Goal: Task Accomplishment & Management: Use online tool/utility

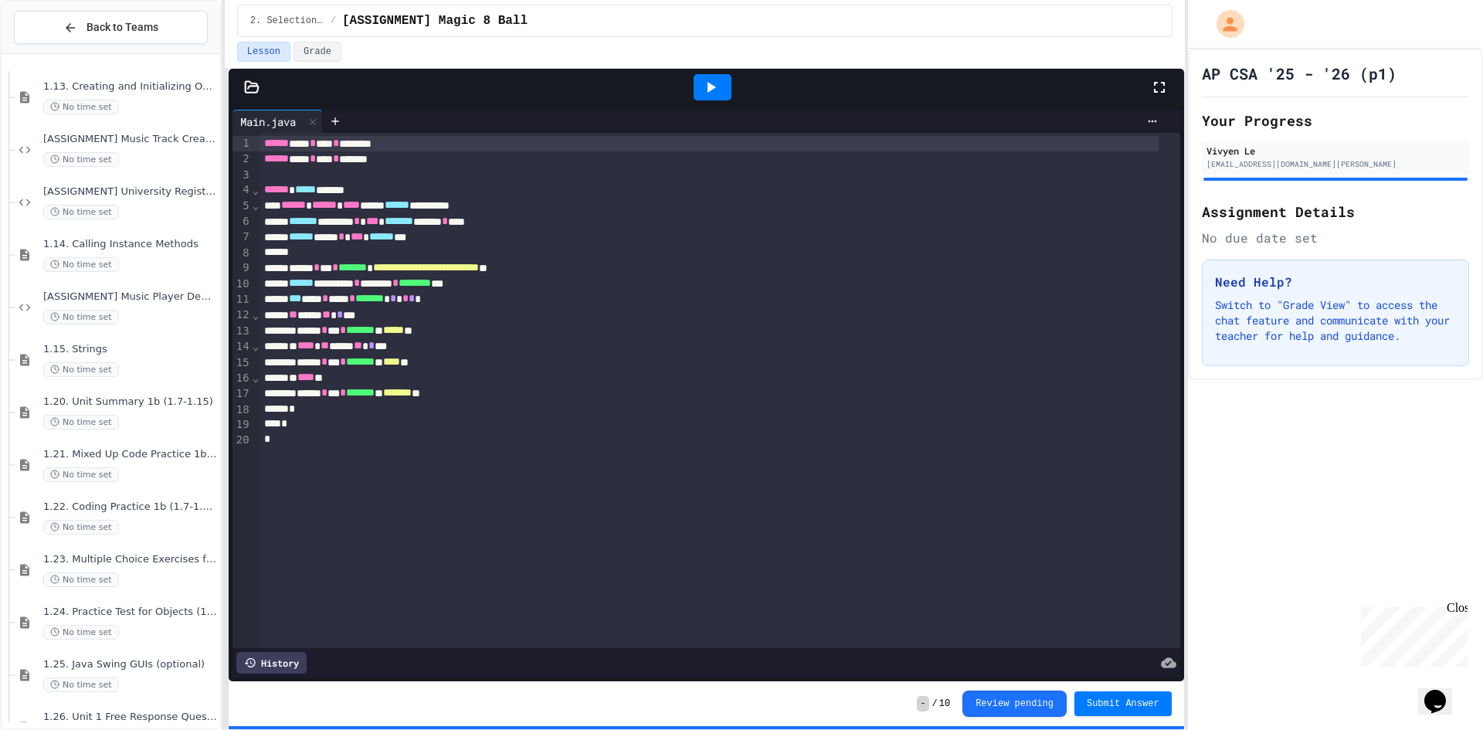
scroll to position [1248, 0]
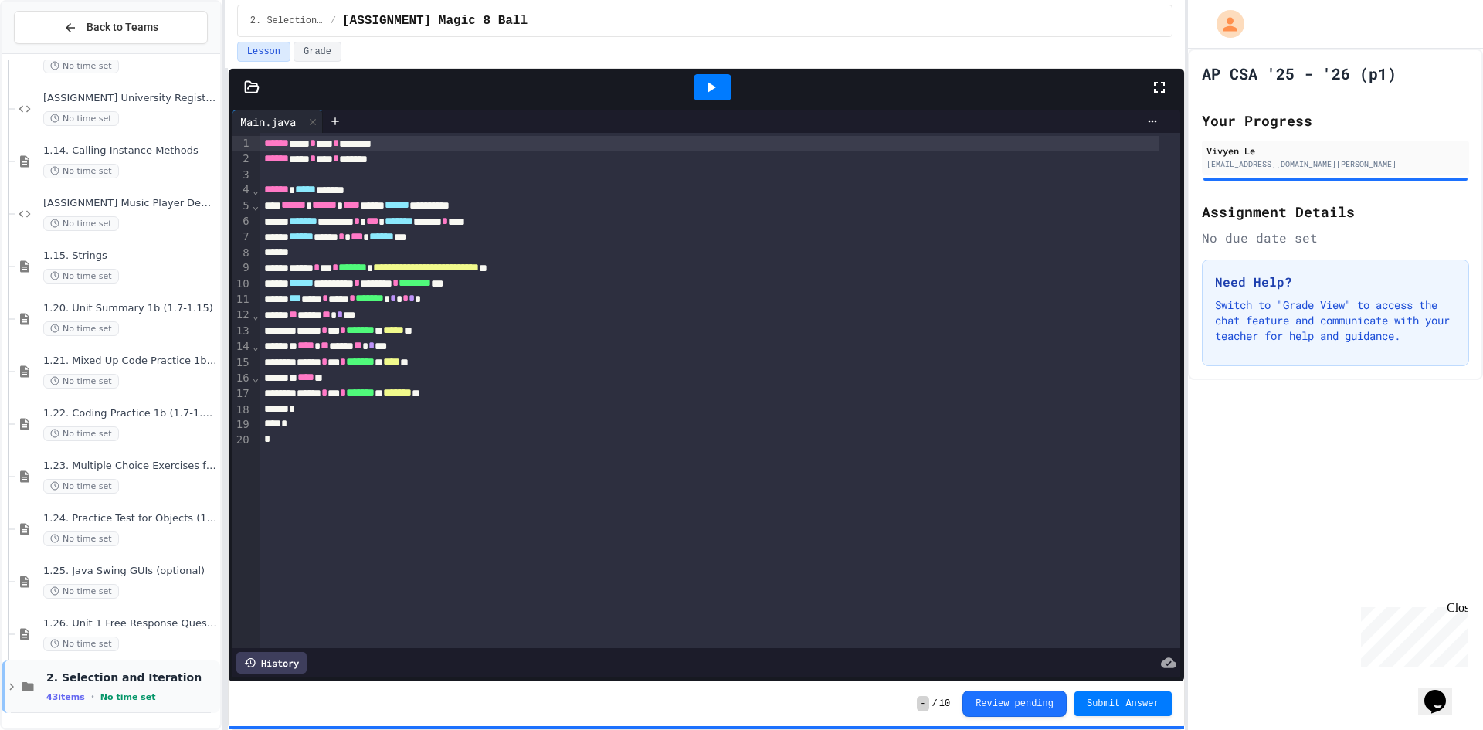
click at [7, 683] on icon at bounding box center [12, 687] width 14 height 14
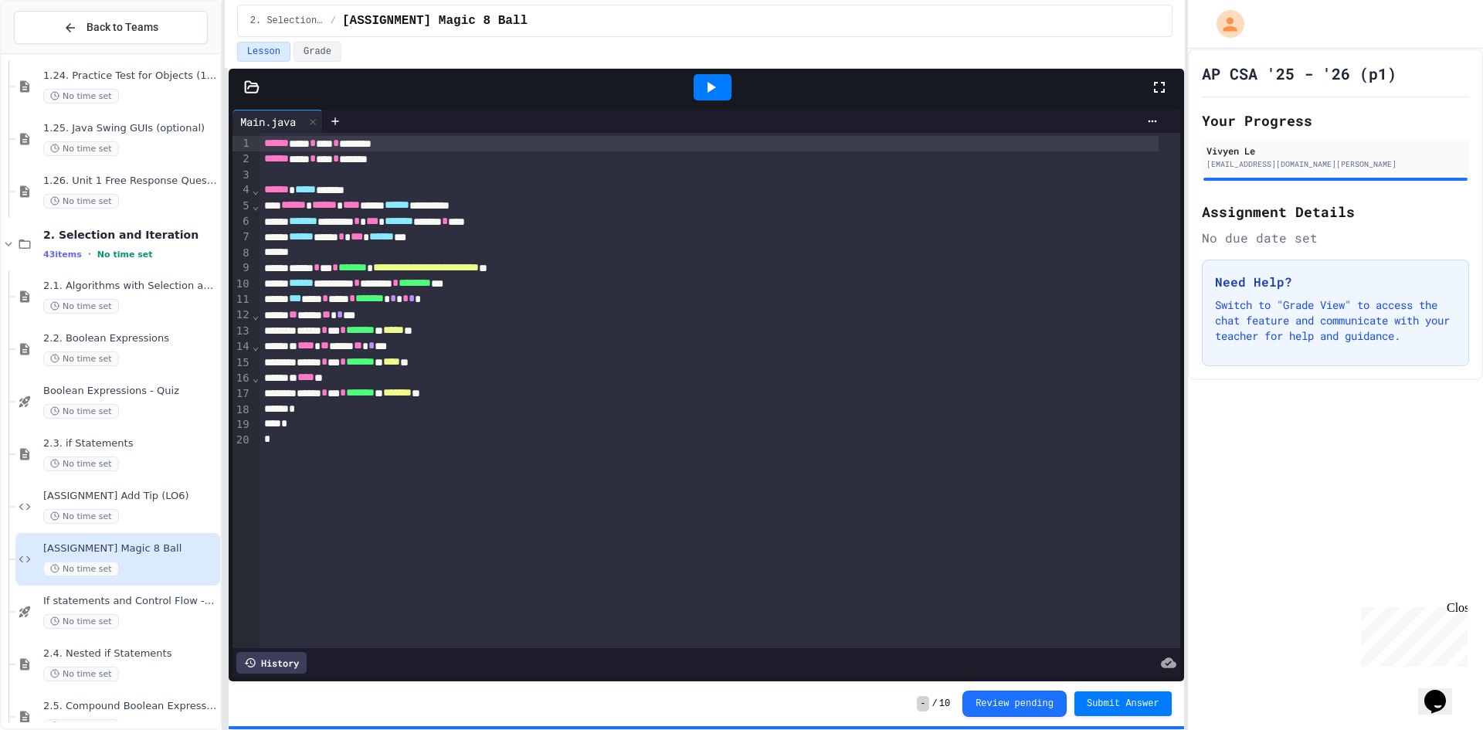
scroll to position [1788, 0]
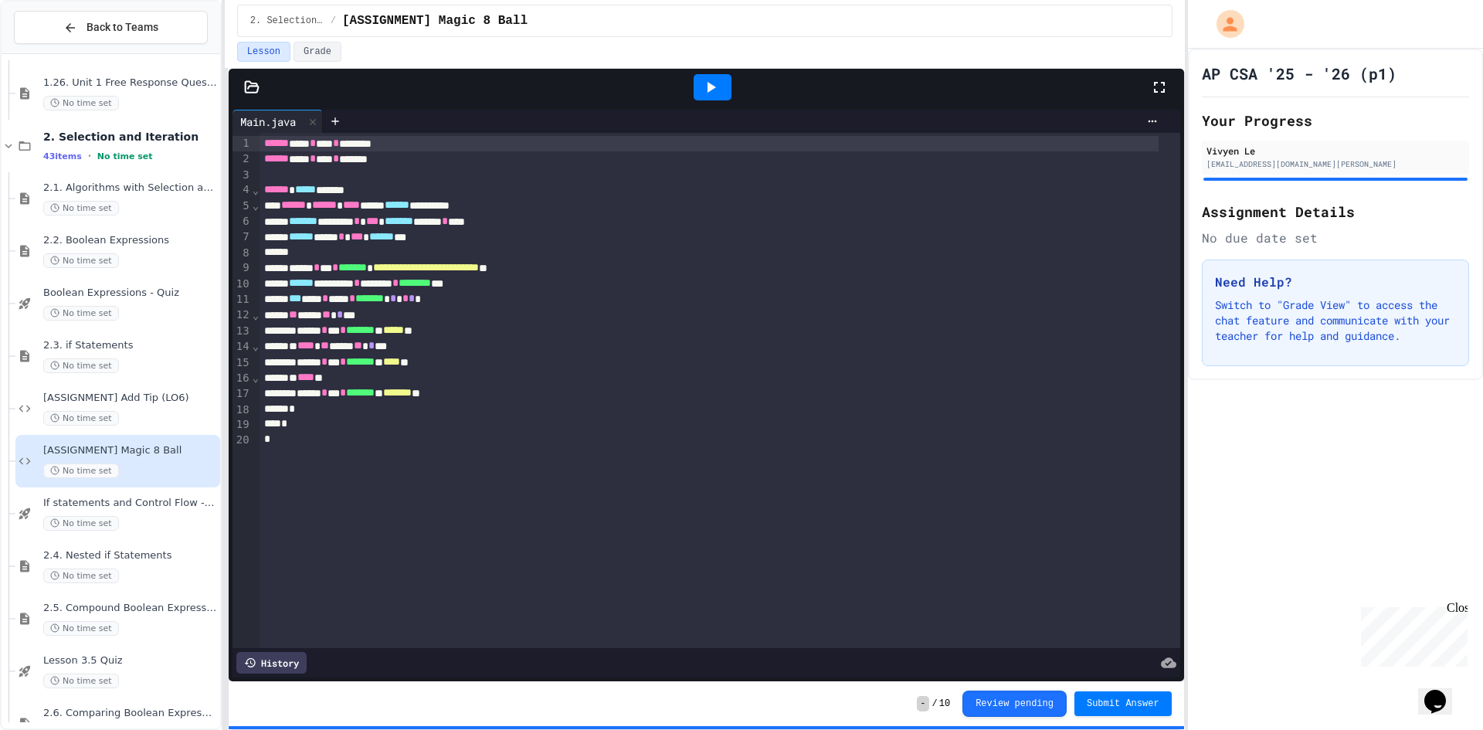
click at [148, 472] on div "No time set" at bounding box center [130, 471] width 174 height 15
click at [695, 87] on div at bounding box center [713, 87] width 38 height 26
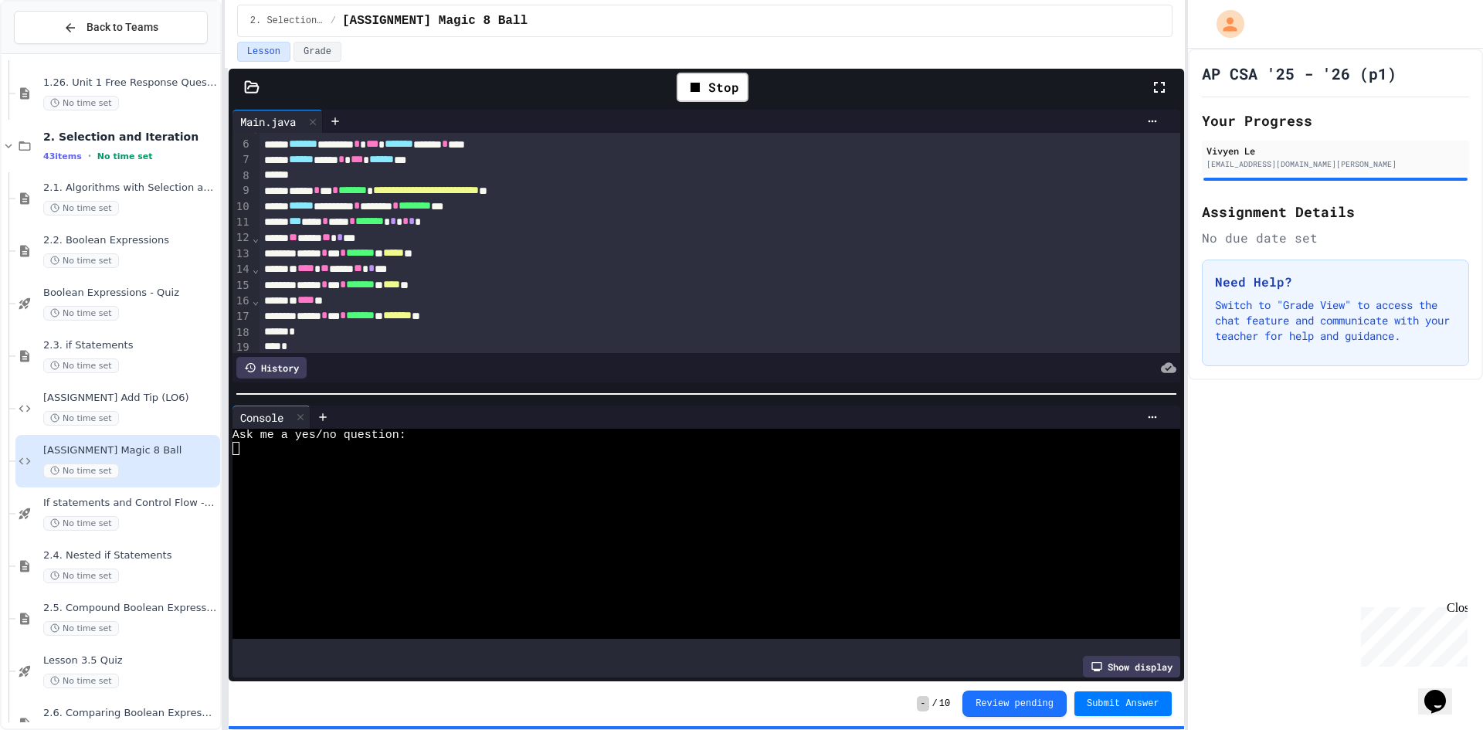
scroll to position [115, 0]
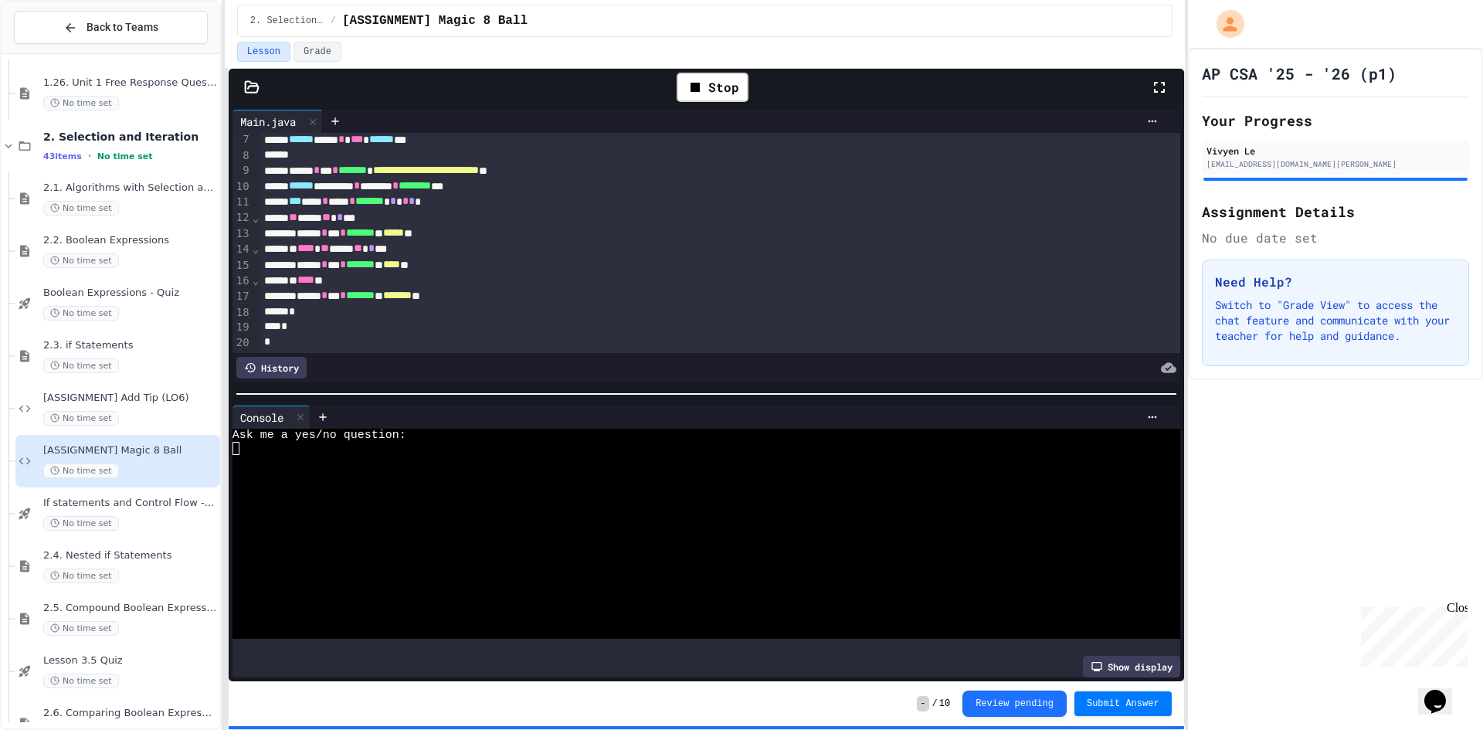
click at [284, 443] on div at bounding box center [692, 448] width 918 height 13
click at [700, 87] on div at bounding box center [713, 87] width 38 height 26
click at [449, 455] on div at bounding box center [692, 461] width 918 height 13
click at [314, 243] on span "****" at bounding box center [305, 248] width 17 height 11
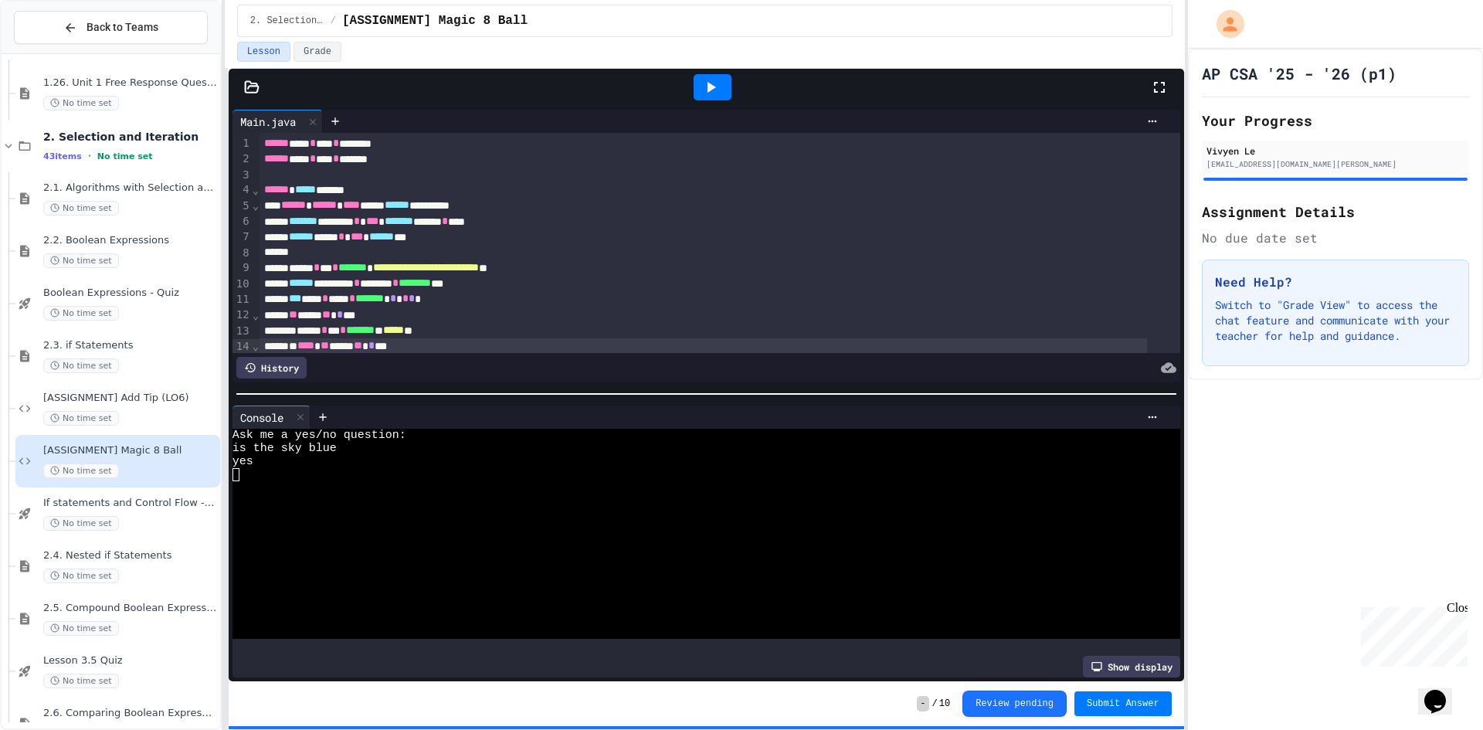
click at [722, 99] on div at bounding box center [713, 87] width 38 height 26
click at [322, 444] on div at bounding box center [692, 448] width 918 height 13
click at [726, 87] on div at bounding box center [713, 87] width 38 height 26
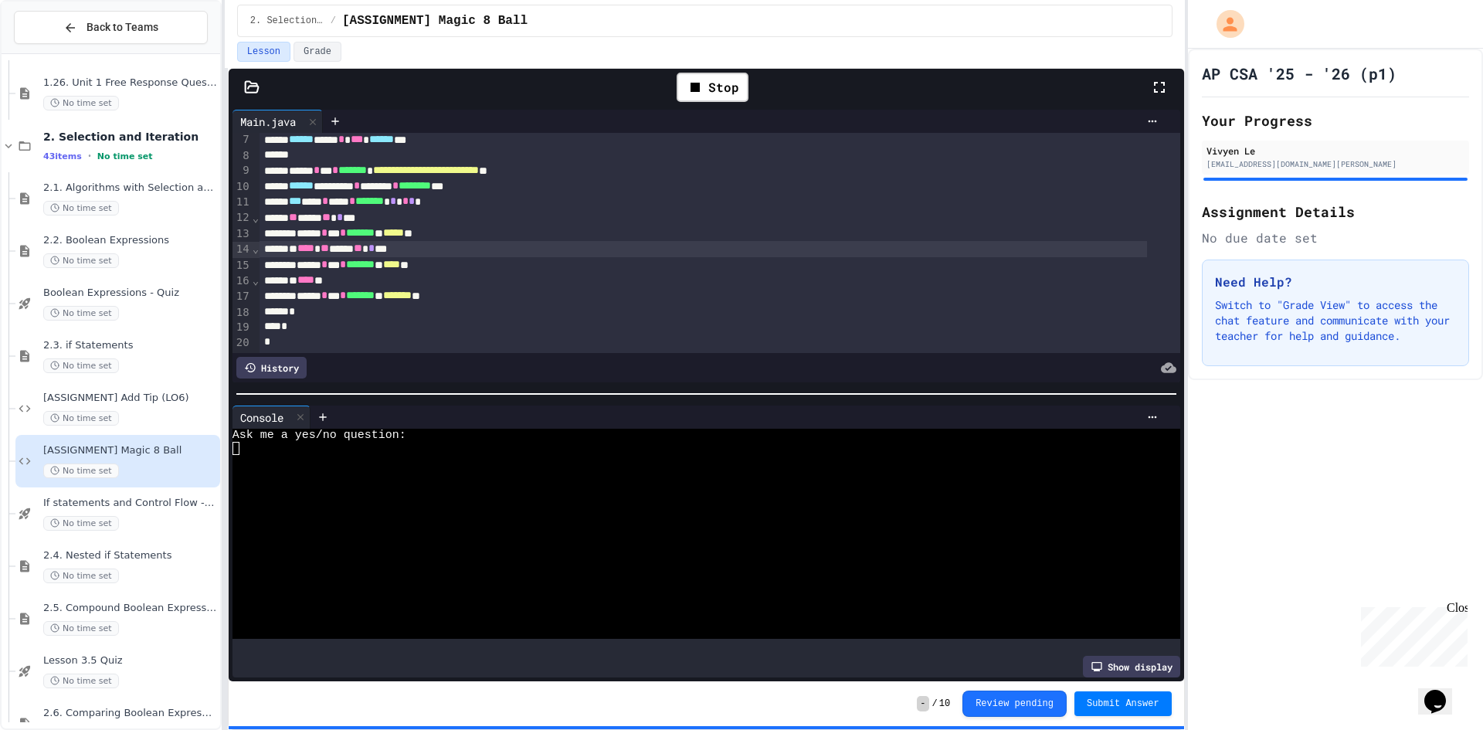
scroll to position [115, 0]
click at [260, 448] on div at bounding box center [692, 448] width 918 height 13
click at [797, 11] on div "2. Selection and Iteration / [ASSIGNMENT] Magic 8 Ball" at bounding box center [705, 21] width 936 height 32
